Goal: Transaction & Acquisition: Download file/media

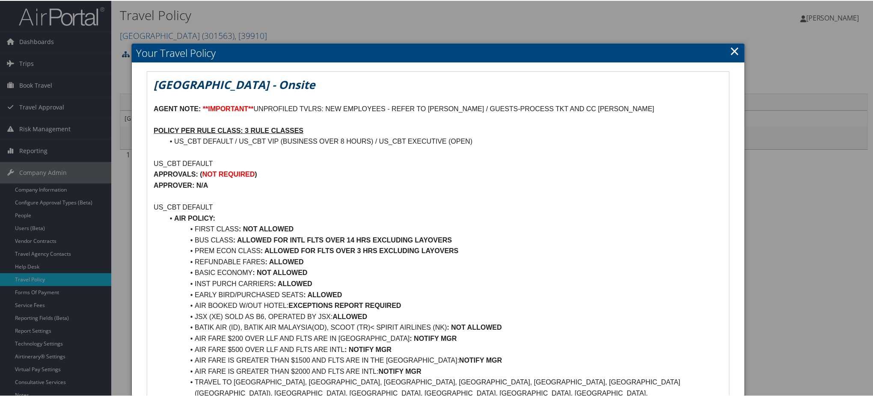
click at [730, 48] on link "×" at bounding box center [735, 49] width 10 height 17
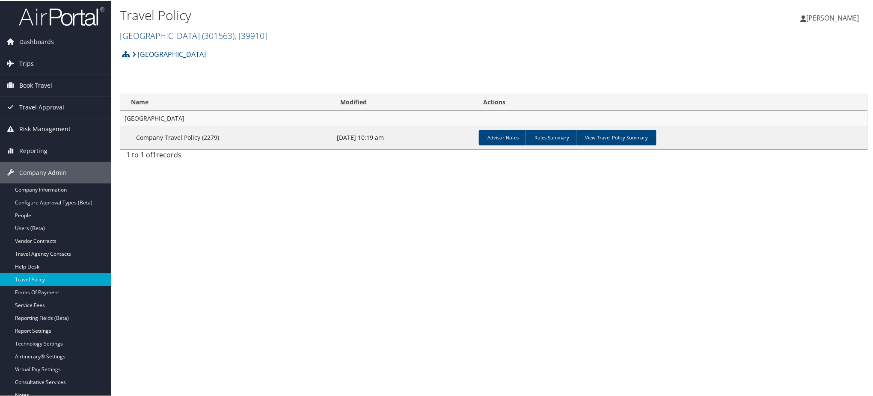
click at [69, 15] on img at bounding box center [62, 16] width 86 height 20
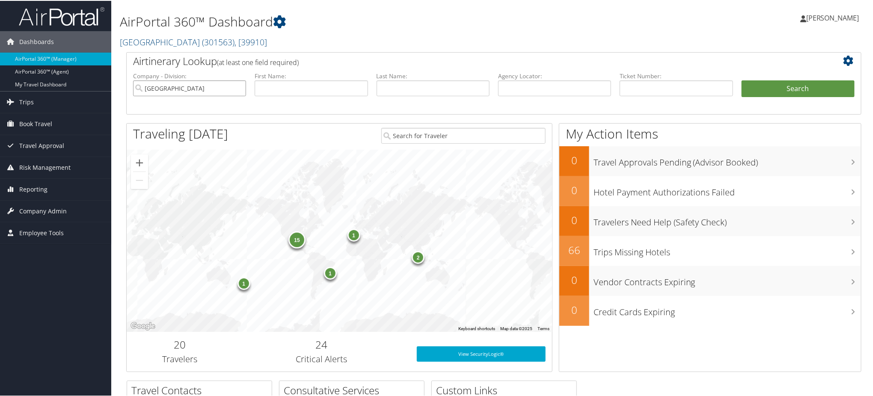
click at [237, 88] on input "[GEOGRAPHIC_DATA]" at bounding box center [189, 88] width 113 height 16
click at [531, 89] on input "text" at bounding box center [554, 88] width 113 height 16
paste input "DM9W75"
type input "DM9W75"
click at [772, 86] on button "Search" at bounding box center [797, 88] width 113 height 17
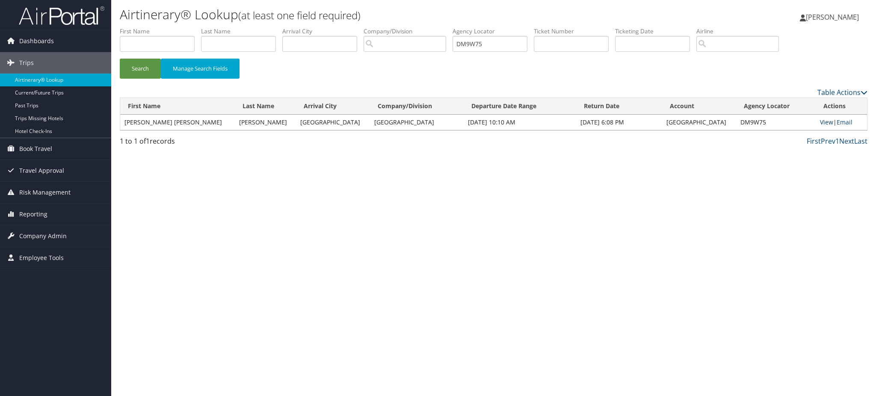
click at [820, 121] on link "View" at bounding box center [826, 122] width 13 height 8
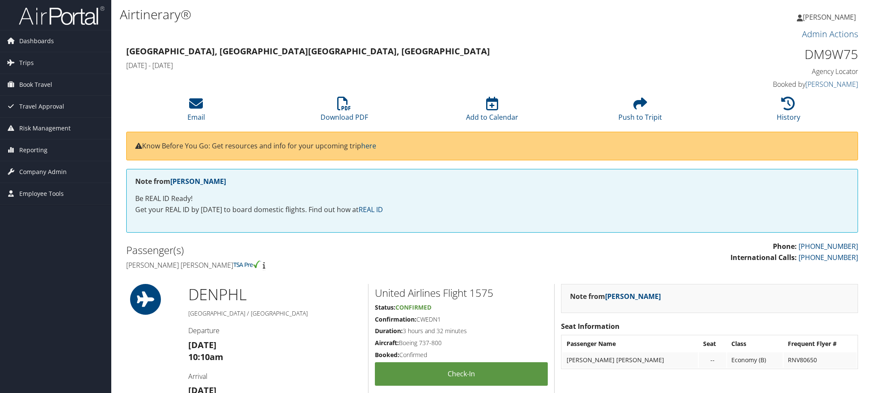
scroll to position [424, 0]
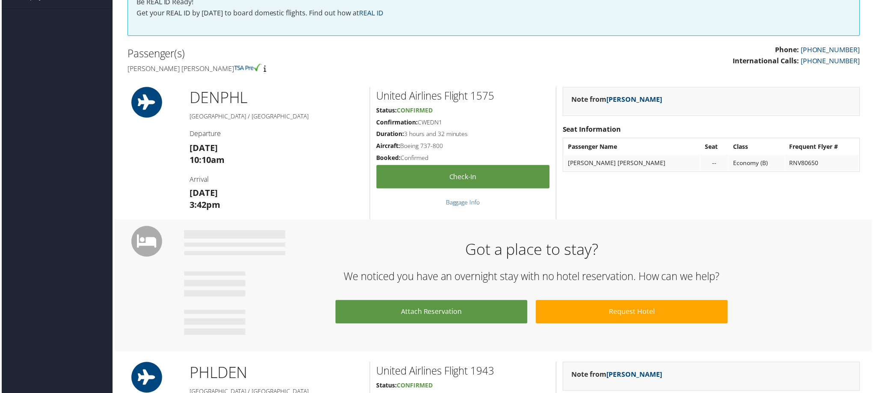
scroll to position [0, 0]
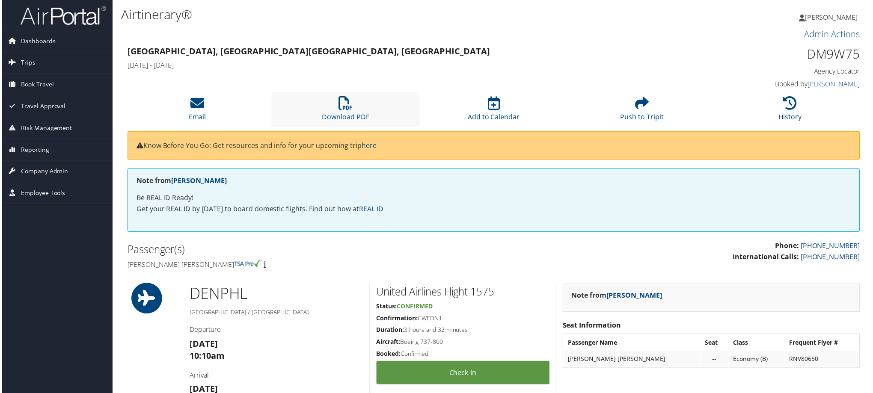
click at [359, 109] on li "Download PDF" at bounding box center [345, 109] width 149 height 35
